Goal: Task Accomplishment & Management: Complete application form

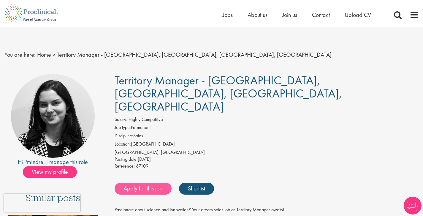
click at [134, 182] on link "Apply for this job" at bounding box center [143, 188] width 57 height 12
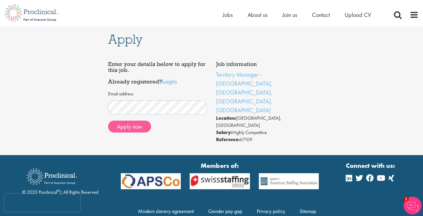
click at [137, 124] on button "Apply now" at bounding box center [129, 126] width 43 height 12
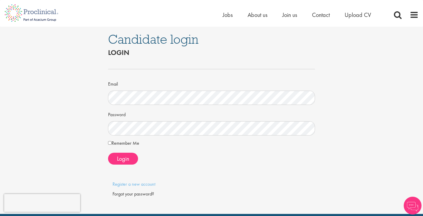
scroll to position [7, 0]
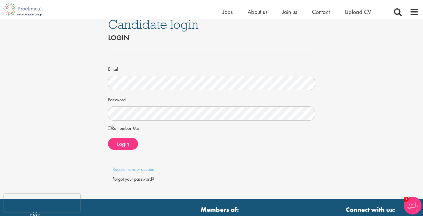
click at [23, 14] on img at bounding box center [23, 9] width 47 height 19
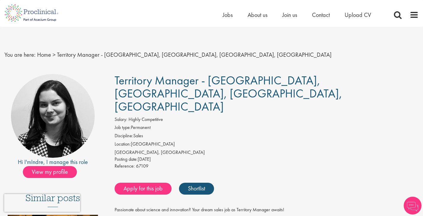
scroll to position [10, 0]
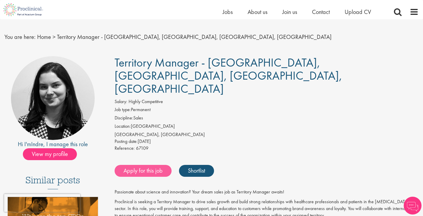
click at [148, 165] on link "Apply for this job" at bounding box center [143, 171] width 57 height 12
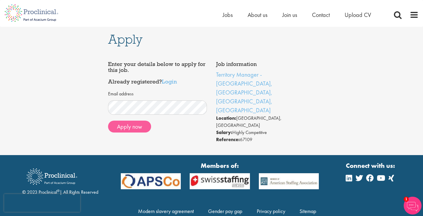
click at [130, 122] on button "Apply now" at bounding box center [129, 126] width 43 height 12
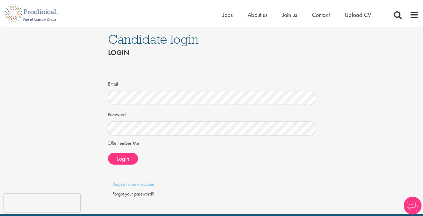
scroll to position [5, 0]
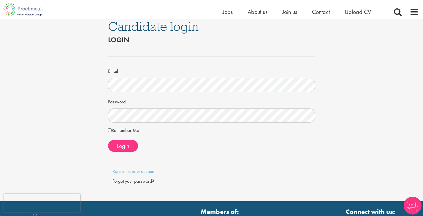
click at [133, 130] on label "Remember Me" at bounding box center [123, 130] width 31 height 7
click at [137, 169] on link "Register a new account" at bounding box center [133, 171] width 43 height 6
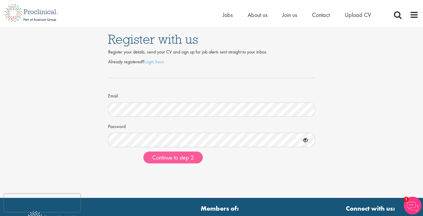
click at [190, 156] on span "Continue to step 2" at bounding box center [173, 157] width 42 height 8
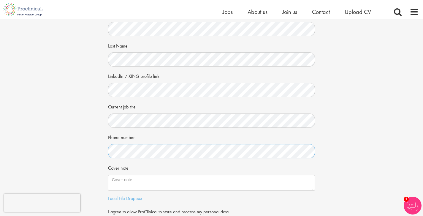
scroll to position [77, 0]
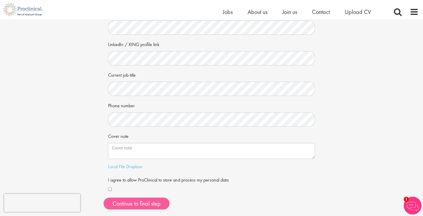
click at [126, 199] on button "Continue to final step" at bounding box center [137, 203] width 66 height 12
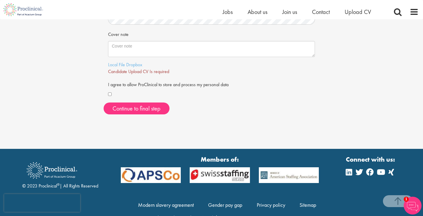
scroll to position [195, 0]
